Goal: Information Seeking & Learning: Learn about a topic

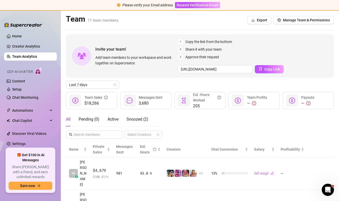
scroll to position [47, 0]
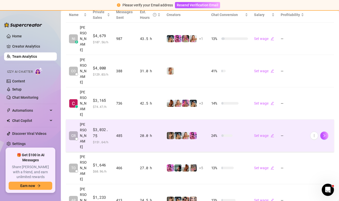
click at [67, 119] on td "CR [PERSON_NAME]" at bounding box center [78, 135] width 24 height 32
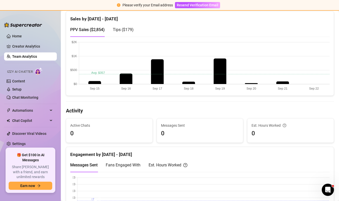
click at [22, 58] on link "Team Analytics" at bounding box center [24, 56] width 25 height 4
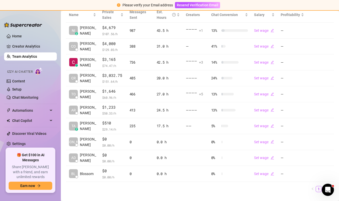
click at [24, 58] on link "Team Analytics" at bounding box center [24, 56] width 25 height 4
